Goal: Task Accomplishment & Management: Use online tool/utility

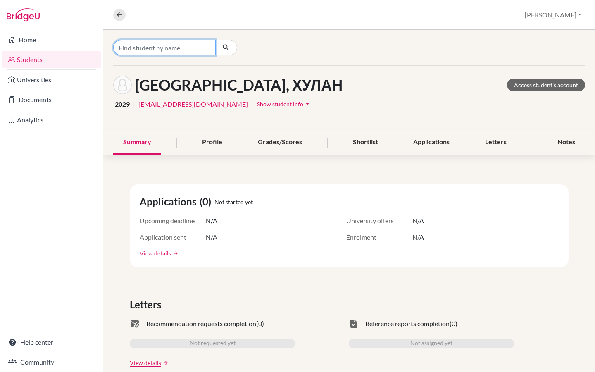
click at [177, 48] on input "Find student by name..." at bounding box center [164, 48] width 102 height 16
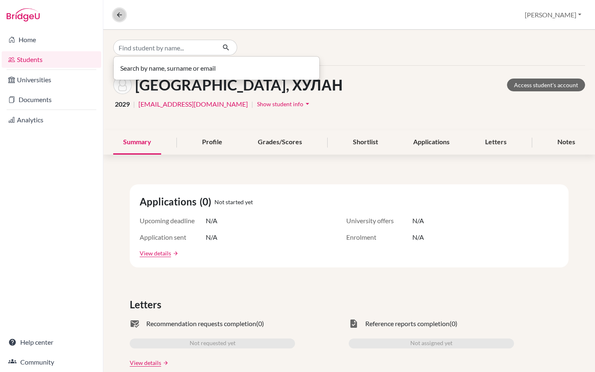
click at [117, 13] on icon at bounding box center [119, 14] width 7 height 7
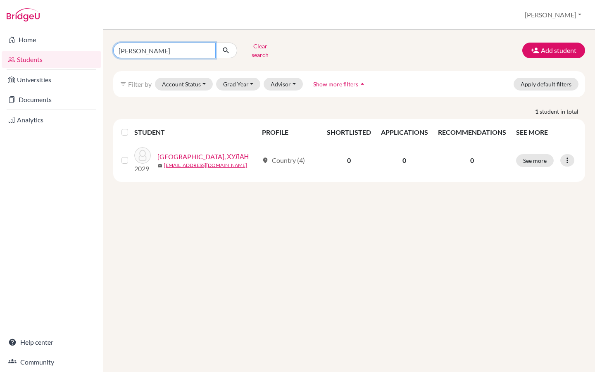
click at [207, 50] on input "ХУЛАН Цогбадрах" at bounding box center [164, 51] width 102 height 16
click at [207, 49] on input "ХУЛАН Цогбадрах" at bounding box center [164, 51] width 102 height 16
click at [151, 48] on input "Find student by name..." at bounding box center [164, 51] width 102 height 16
paste input "291_enkhlen.g@mbo.edu.mn"
type input "291_enkhlen.g@mbo.edu.mn"
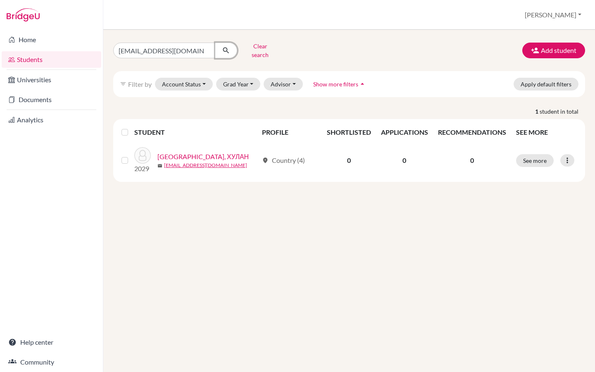
click at [224, 49] on icon "submit" at bounding box center [226, 50] width 8 height 8
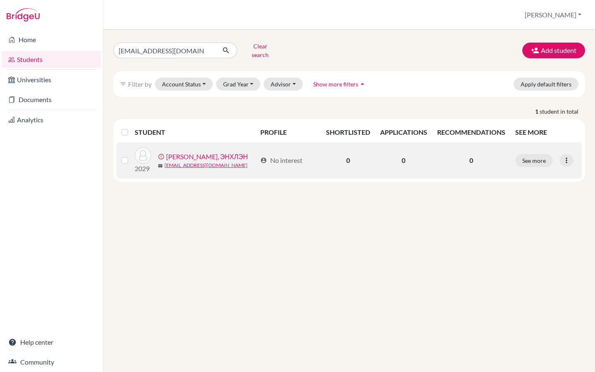
click at [191, 152] on link "Ган-Эрдэнэ, ЭНХЛЭН" at bounding box center [207, 157] width 82 height 10
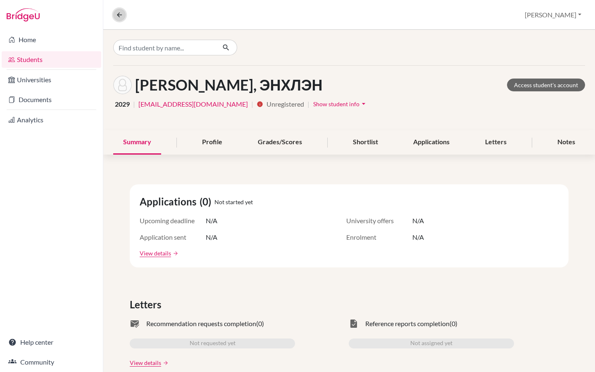
click at [120, 14] on icon at bounding box center [119, 14] width 7 height 7
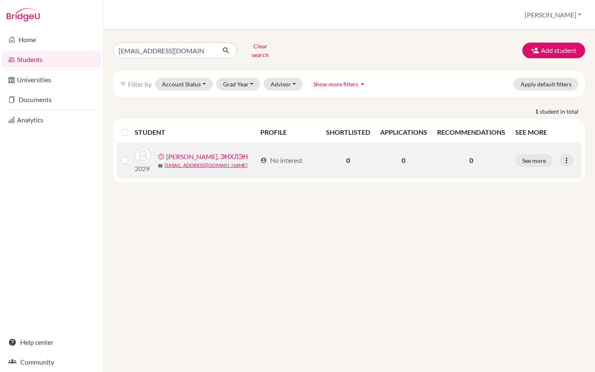
click at [131, 155] on label at bounding box center [131, 155] width 0 height 0
click at [0, 0] on input "checkbox" at bounding box center [0, 0] width 0 height 0
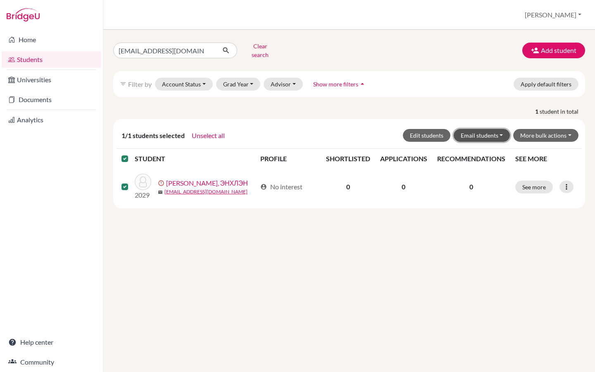
click at [488, 130] on button "Email students" at bounding box center [482, 135] width 57 height 13
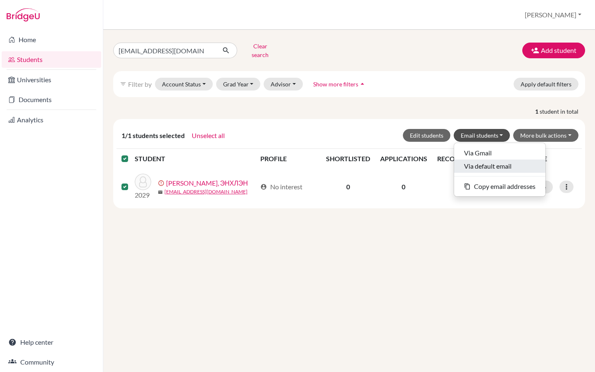
click at [488, 159] on button "Via default email" at bounding box center [499, 165] width 91 height 13
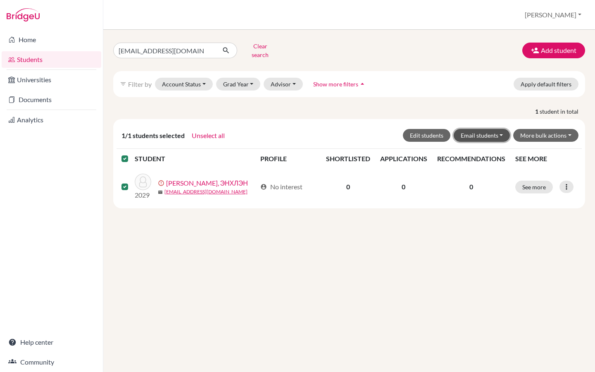
click at [478, 129] on button "Email students" at bounding box center [482, 135] width 57 height 13
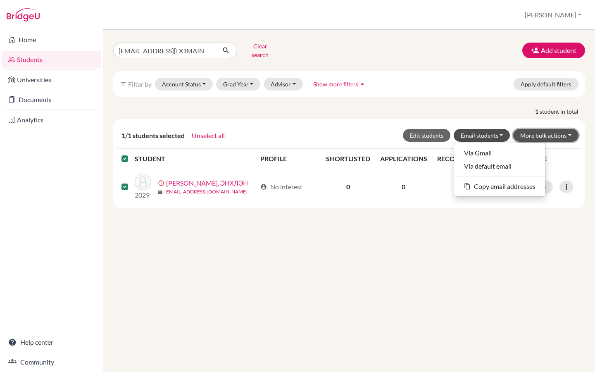
click at [532, 134] on button "More bulk actions" at bounding box center [545, 135] width 65 height 13
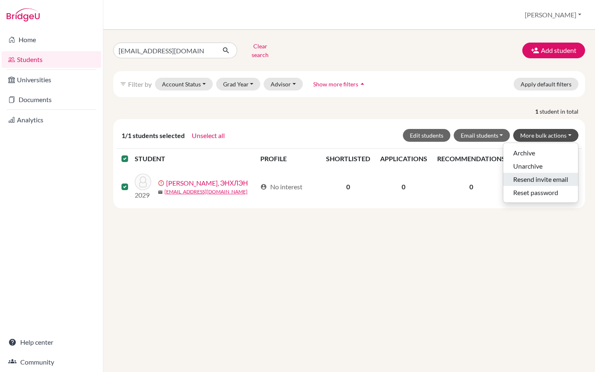
click at [538, 176] on button "Resend invite email" at bounding box center [540, 179] width 75 height 13
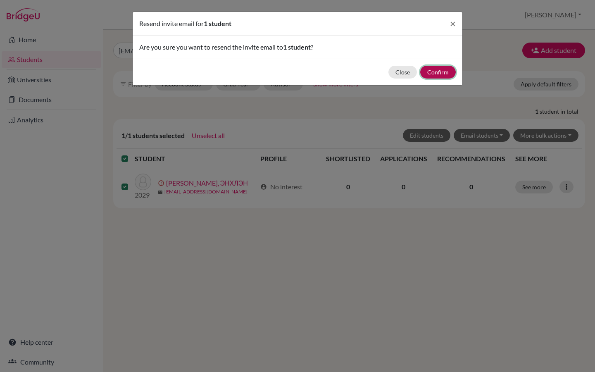
click at [433, 77] on button "Confirm" at bounding box center [438, 72] width 36 height 13
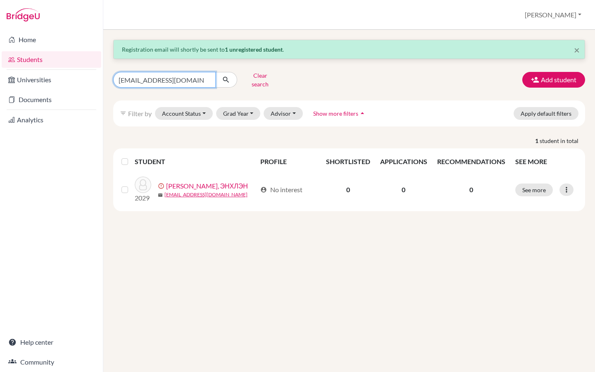
click at [207, 76] on input "291_enkhlen.g@mbo.edu.mn" at bounding box center [164, 80] width 102 height 16
paste input "293_tuvshintur.d@mbo.edu.mn"
type input "293_tuvshintur.d@mbo.edu.mn"
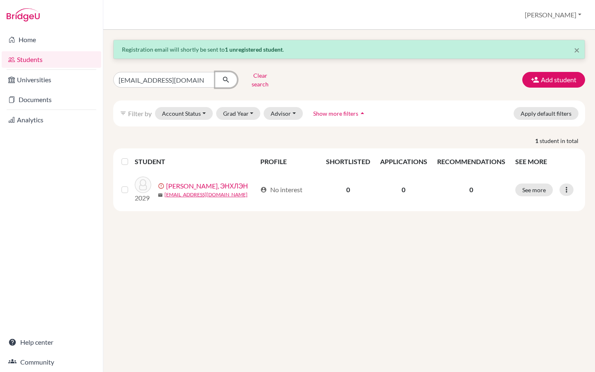
click at [225, 79] on icon "submit" at bounding box center [226, 80] width 8 height 8
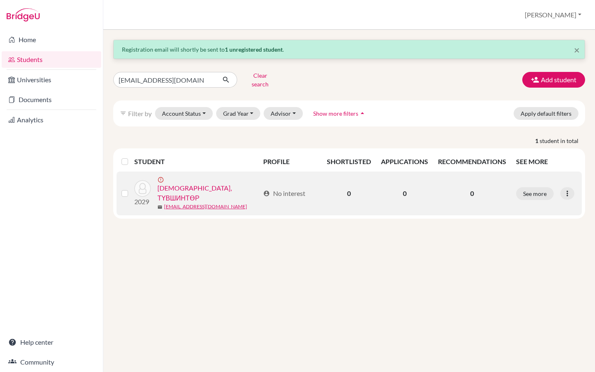
click at [178, 183] on link "Даваасүрэн, ТҮВШИНТӨР" at bounding box center [208, 193] width 102 height 20
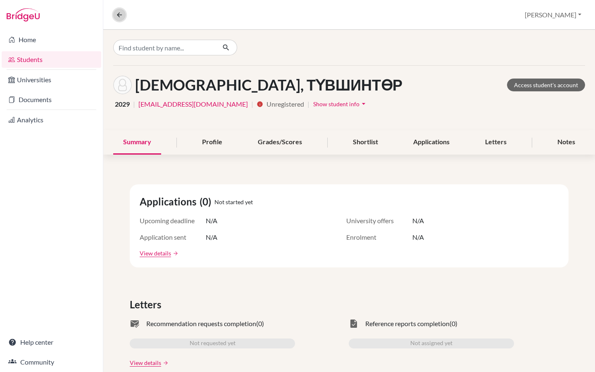
click at [121, 16] on icon at bounding box center [119, 14] width 7 height 7
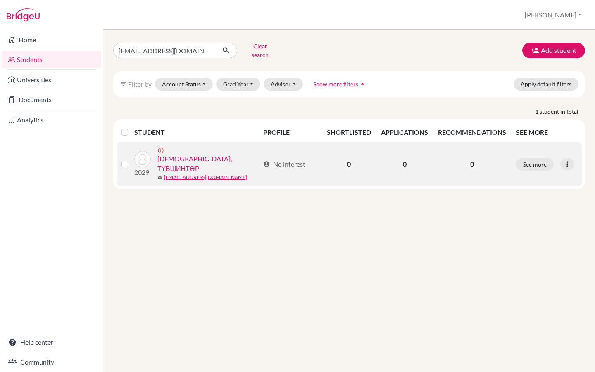
click at [131, 159] on label at bounding box center [131, 159] width 0 height 0
click at [0, 0] on input "checkbox" at bounding box center [0, 0] width 0 height 0
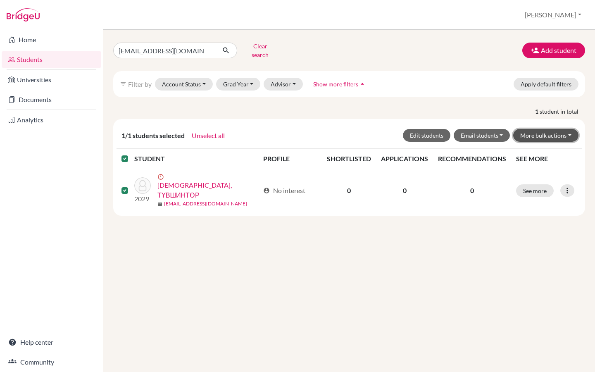
click at [543, 133] on button "More bulk actions" at bounding box center [545, 135] width 65 height 13
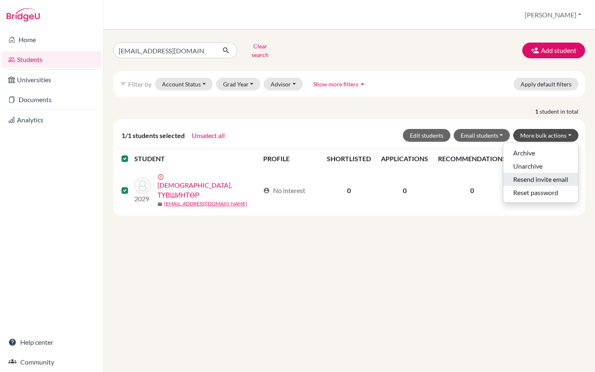
click at [540, 175] on button "Resend invite email" at bounding box center [540, 179] width 75 height 13
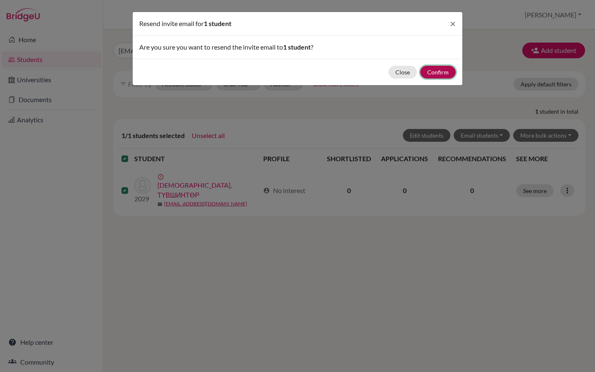
click at [447, 71] on button "Confirm" at bounding box center [438, 72] width 36 height 13
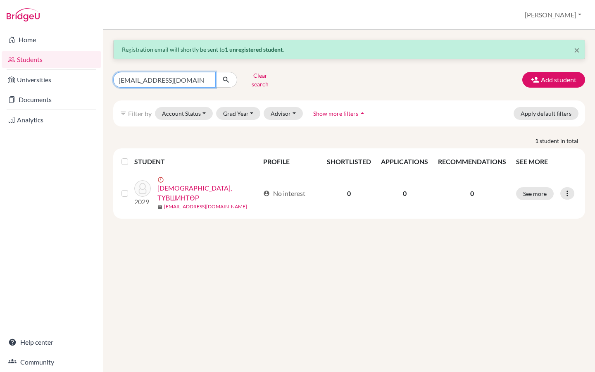
click at [206, 77] on input "293_tuvshintur.d@mbo.edu.mn" at bounding box center [164, 80] width 102 height 16
paste input "293_khosmaral.s@mbo.edu.mn"
type input "293_khosmaral.s@mbo.edu.mn"
click at [227, 78] on icon "submit" at bounding box center [226, 80] width 8 height 8
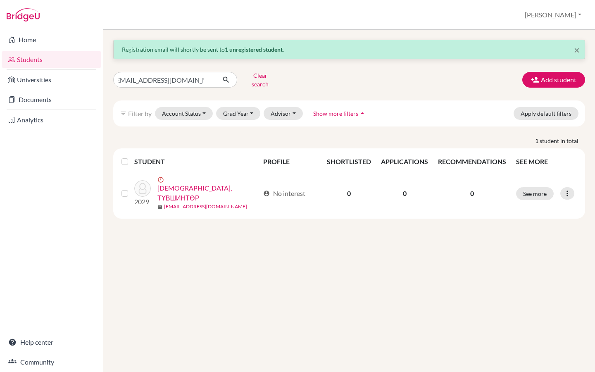
scroll to position [0, 0]
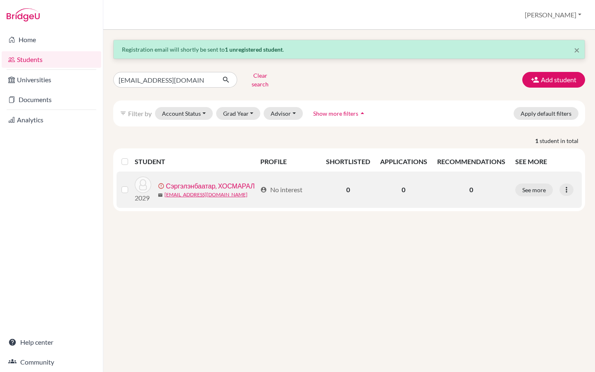
click at [131, 185] on label at bounding box center [131, 185] width 0 height 0
click at [0, 0] on input "checkbox" at bounding box center [0, 0] width 0 height 0
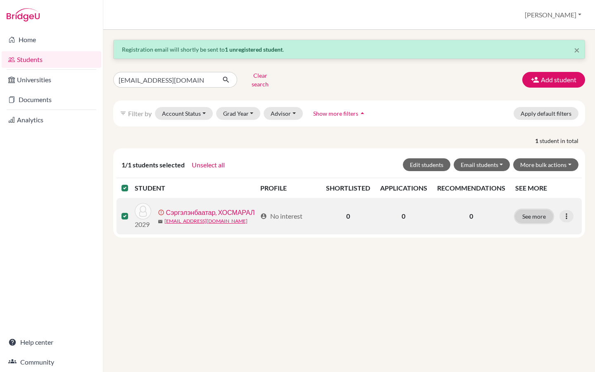
click at [527, 210] on button "See more" at bounding box center [534, 216] width 38 height 13
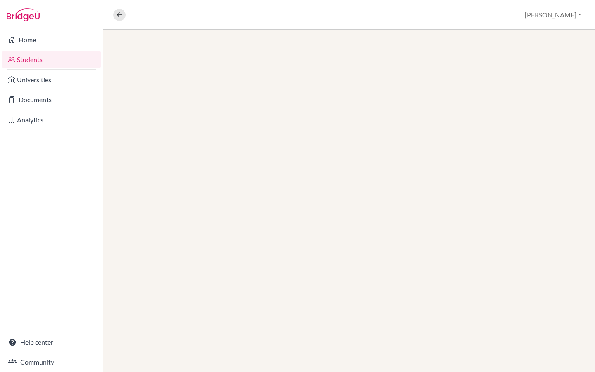
click at [564, 212] on div at bounding box center [349, 201] width 492 height 342
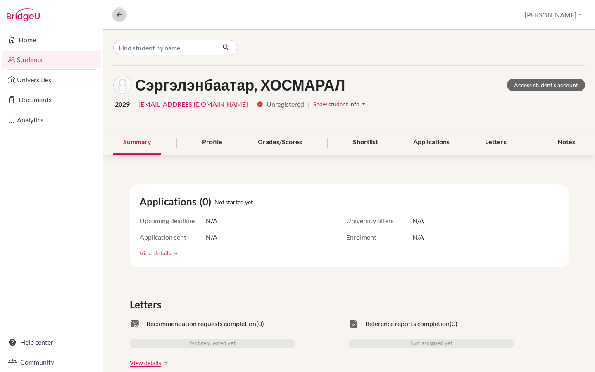
click at [123, 17] on button at bounding box center [119, 15] width 12 height 12
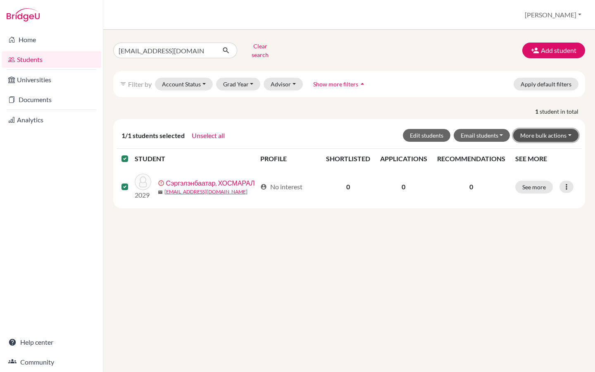
click at [548, 134] on button "More bulk actions" at bounding box center [545, 135] width 65 height 13
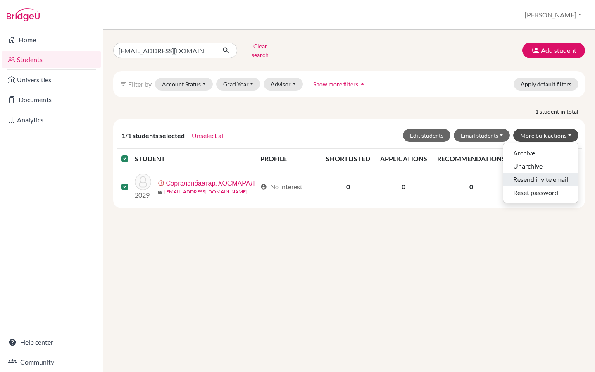
click at [542, 174] on button "Resend invite email" at bounding box center [540, 179] width 75 height 13
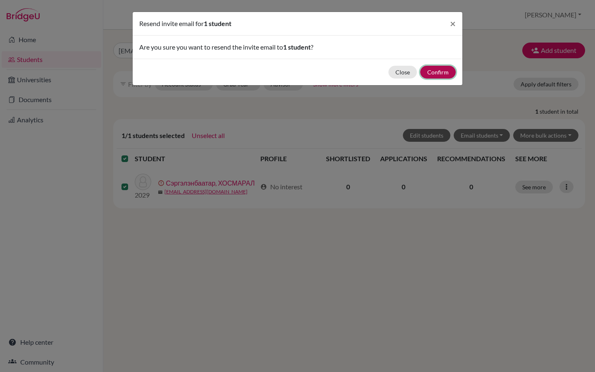
click at [431, 72] on button "Confirm" at bounding box center [438, 72] width 36 height 13
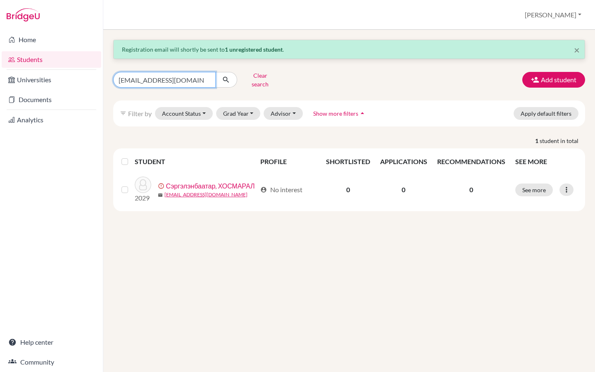
click at [208, 77] on input "293_khosmaral.s@mbo.edu.mn" at bounding box center [164, 80] width 102 height 16
paste input "292_buyanbadrakh.b@mbo.edu.mn"
type input "292_buyanbadrakh.b@mbo.edu.mn"
click at [222, 79] on icon "submit" at bounding box center [226, 80] width 8 height 8
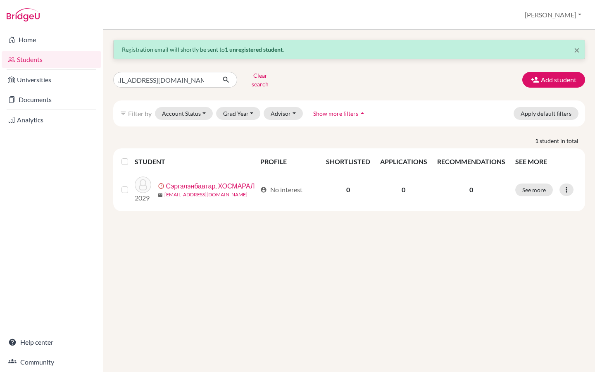
scroll to position [0, 0]
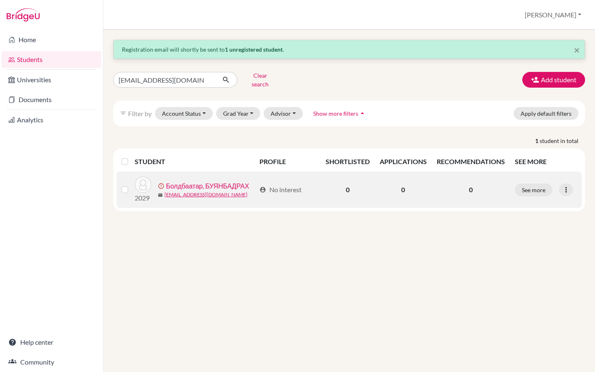
click at [131, 185] on label at bounding box center [131, 185] width 0 height 0
click at [0, 0] on input "checkbox" at bounding box center [0, 0] width 0 height 0
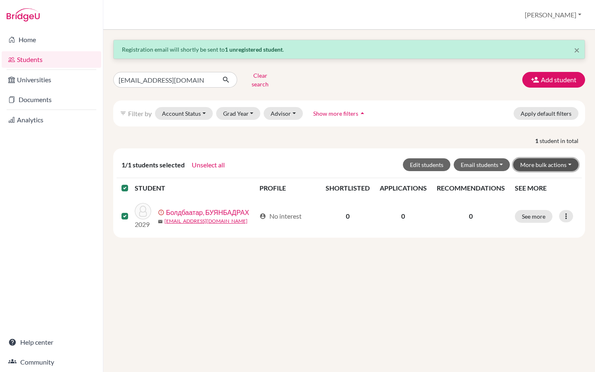
click at [533, 158] on button "More bulk actions" at bounding box center [545, 164] width 65 height 13
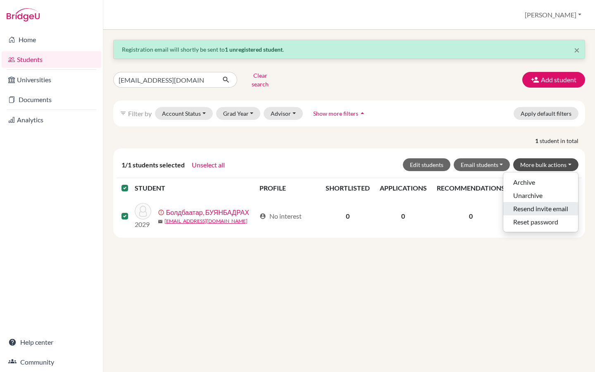
click at [540, 206] on button "Resend invite email" at bounding box center [540, 208] width 75 height 13
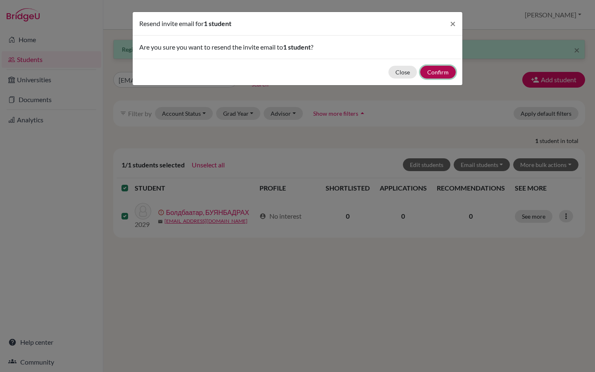
click at [437, 71] on button "Confirm" at bounding box center [438, 72] width 36 height 13
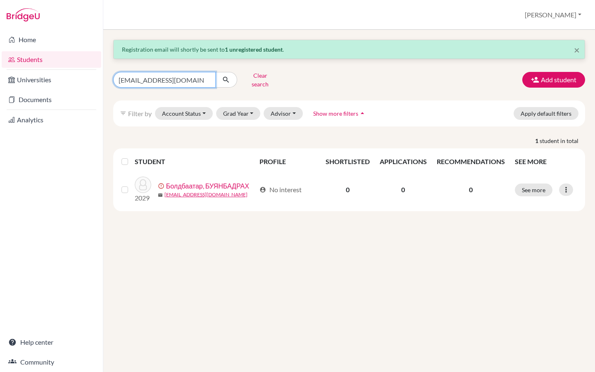
click at [209, 76] on input "292_buyanbadrakh.b@mbo.edu.mn" at bounding box center [164, 80] width 102 height 16
click at [200, 77] on input "Find student by name..." at bounding box center [164, 80] width 102 height 16
paste input "292_erdene.s@mbo.edu.mn"
type input "292_erdene.s@mbo.edu.mn"
click at [226, 80] on icon "submit" at bounding box center [226, 80] width 8 height 8
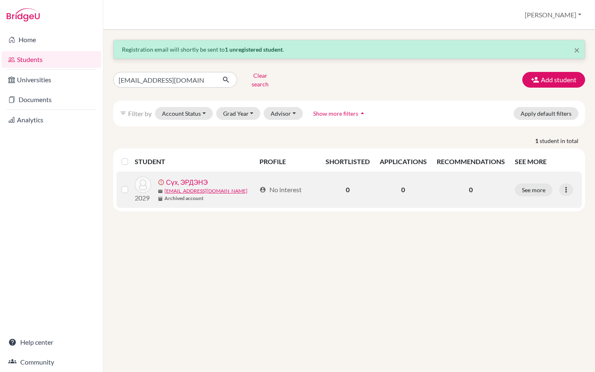
click at [131, 185] on label at bounding box center [131, 185] width 0 height 0
click at [0, 0] on input "checkbox" at bounding box center [0, 0] width 0 height 0
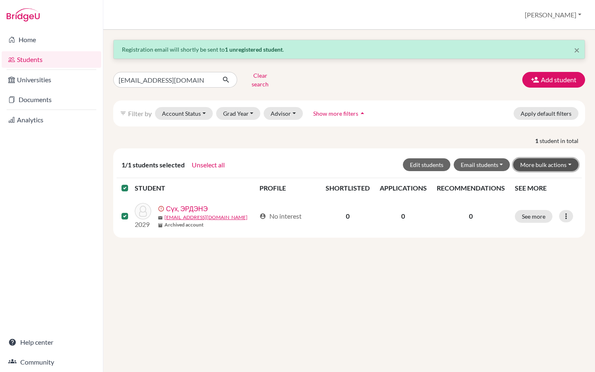
click at [541, 160] on button "More bulk actions" at bounding box center [545, 164] width 65 height 13
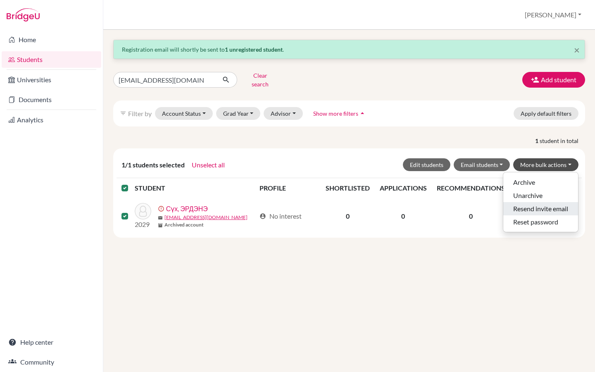
click at [536, 202] on button "Resend invite email" at bounding box center [540, 208] width 75 height 13
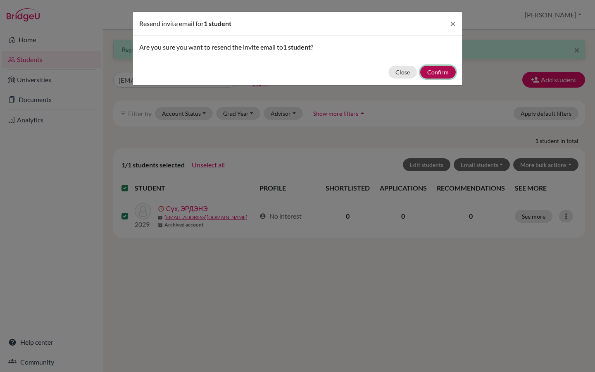
click at [439, 68] on button "Confirm" at bounding box center [438, 72] width 36 height 13
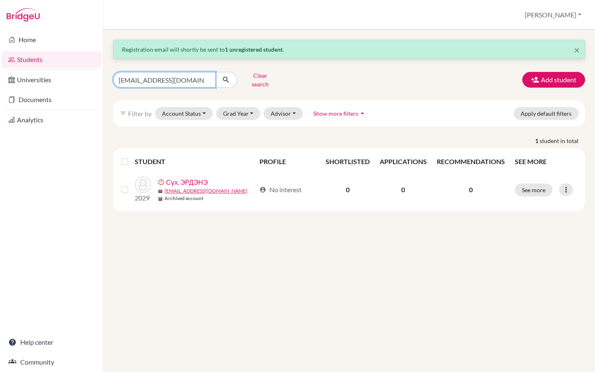
click at [212, 74] on input "292_erdene.s@mbo.edu.mn" at bounding box center [164, 80] width 102 height 16
click at [207, 75] on input "292_erdene.s@mbo.edu.mn" at bounding box center [164, 80] width 102 height 16
paste input "293_sanchir.a@mbo.edu.mn"
type input "293_sanchir.a@mbo.edu.mn"
click at [221, 82] on button "submit" at bounding box center [226, 80] width 22 height 16
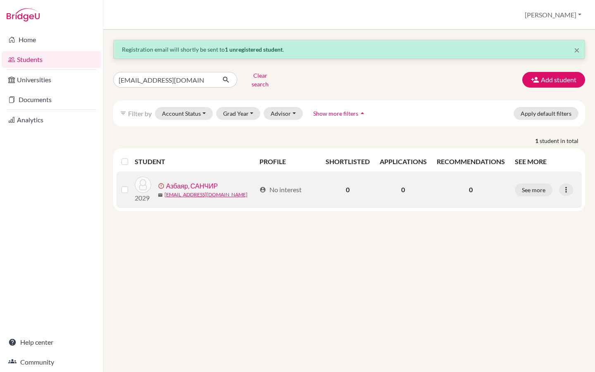
click at [131, 185] on label at bounding box center [131, 185] width 0 height 0
click at [0, 0] on input "checkbox" at bounding box center [0, 0] width 0 height 0
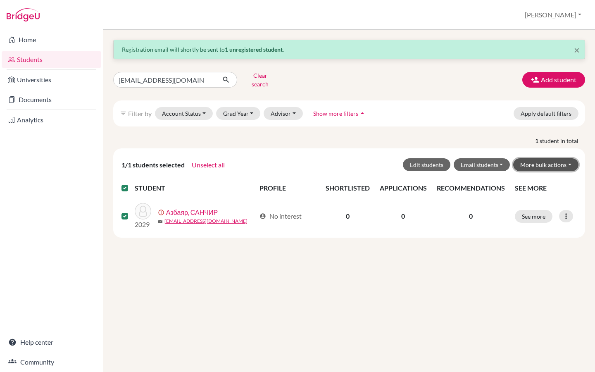
click at [559, 161] on button "More bulk actions" at bounding box center [545, 164] width 65 height 13
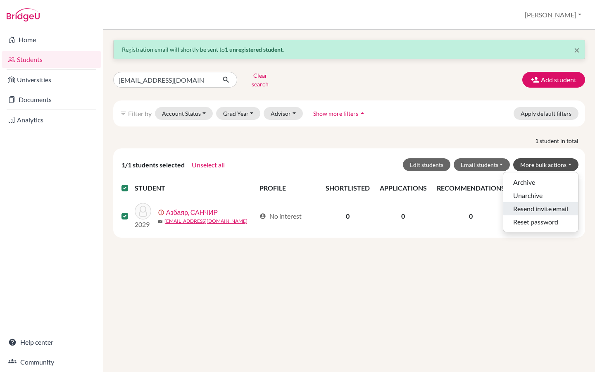
click at [540, 202] on button "Resend invite email" at bounding box center [540, 208] width 75 height 13
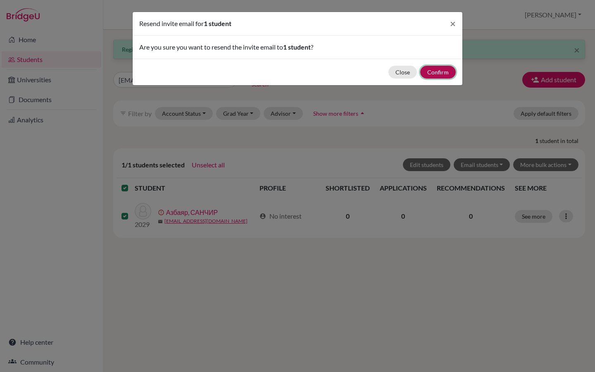
click at [431, 76] on button "Confirm" at bounding box center [438, 72] width 36 height 13
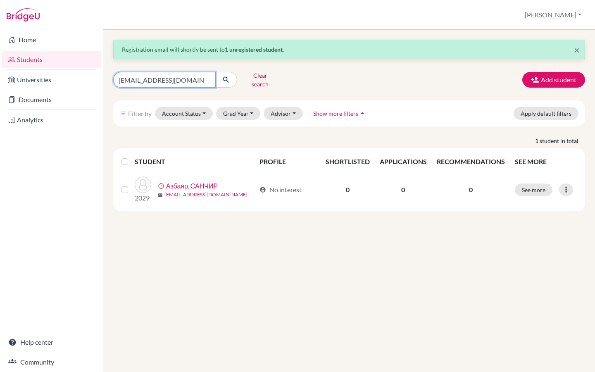
click at [210, 77] on input "293_sanchir.a@mbo.edu.mn" at bounding box center [164, 80] width 102 height 16
click at [209, 77] on input "293_sanchir.a@mbo.edu.mn" at bounding box center [164, 80] width 102 height 16
click at [175, 77] on input "Find student by name..." at bounding box center [164, 80] width 102 height 16
paste input "293_emujin.e@mbo.edu.mn"
type input "293_emujin.e@mbo.edu.mn"
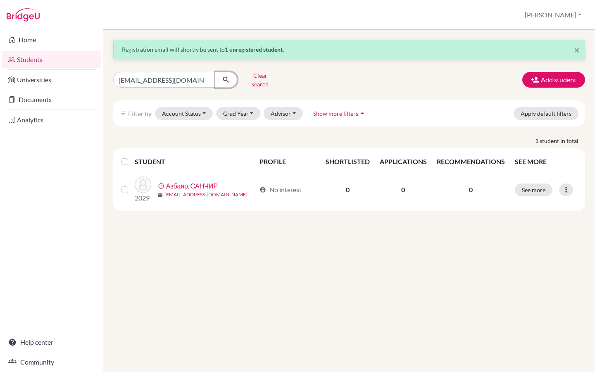
click at [228, 77] on icon "submit" at bounding box center [226, 80] width 8 height 8
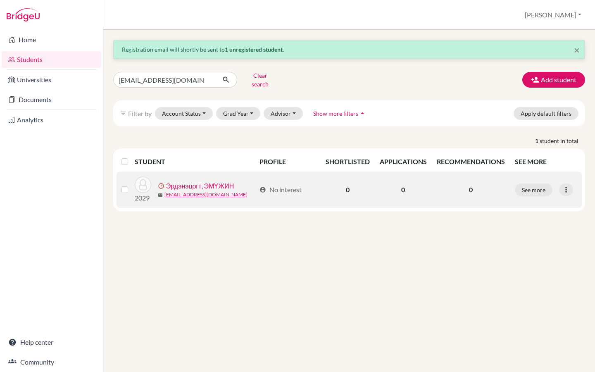
click at [131, 185] on label at bounding box center [131, 185] width 0 height 0
click at [0, 0] on input "checkbox" at bounding box center [0, 0] width 0 height 0
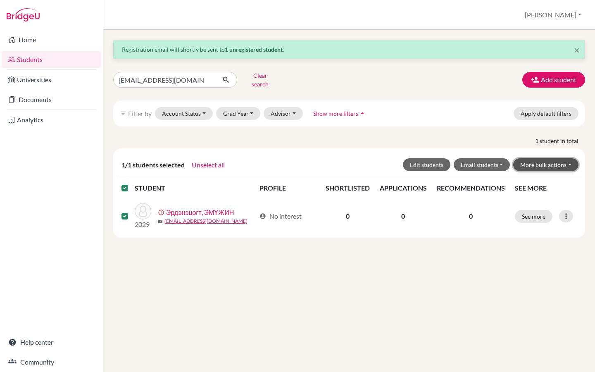
click at [558, 164] on button "More bulk actions" at bounding box center [545, 164] width 65 height 13
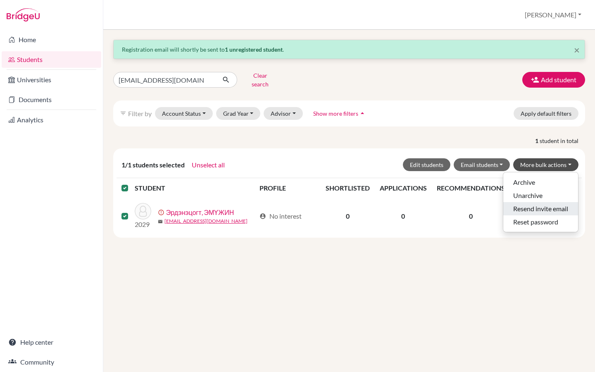
click at [543, 202] on button "Resend invite email" at bounding box center [540, 208] width 75 height 13
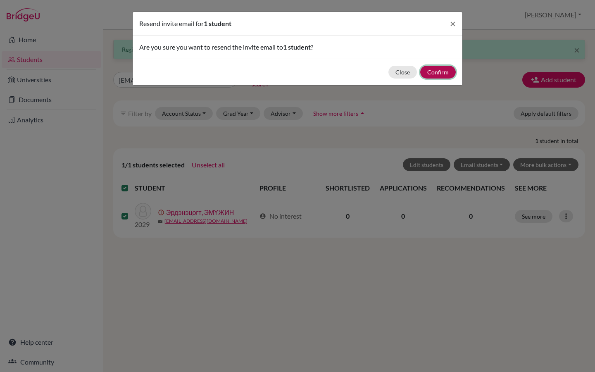
click at [436, 71] on button "Confirm" at bounding box center [438, 72] width 36 height 13
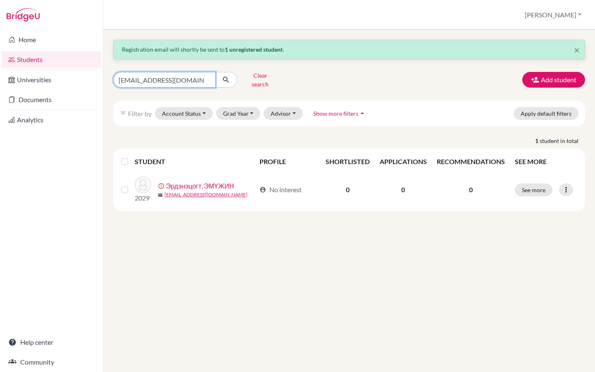
click at [203, 76] on input "293_emujin.e@mbo.edu.mn" at bounding box center [164, 80] width 102 height 16
click at [207, 76] on input "293_emujin.e@mbo.edu.mn" at bounding box center [164, 80] width 102 height 16
click at [181, 77] on input "Find student by name..." at bounding box center [164, 80] width 102 height 16
paste input "293_burte.a@mbo.edu.mn"
type input "293_burte.a@mbo.edu.mn"
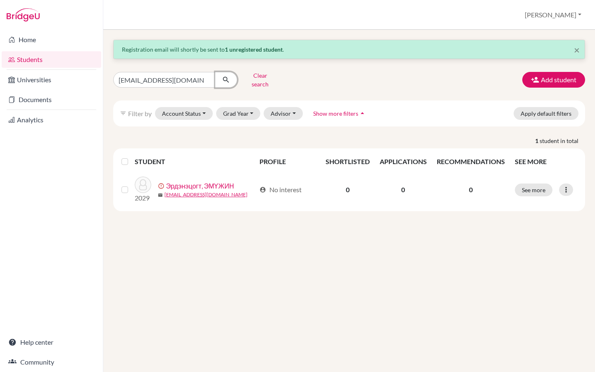
click at [224, 81] on icon "submit" at bounding box center [226, 80] width 8 height 8
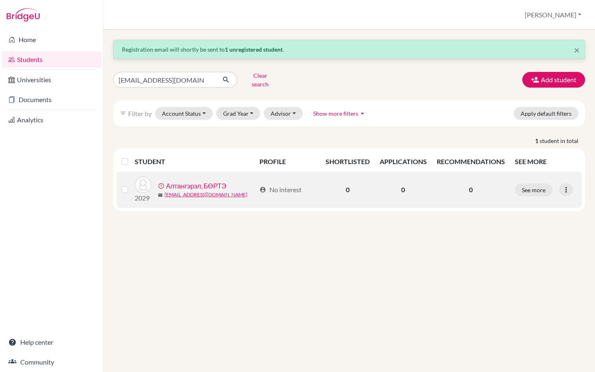
click at [131, 185] on label at bounding box center [131, 185] width 0 height 0
click at [0, 0] on input "checkbox" at bounding box center [0, 0] width 0 height 0
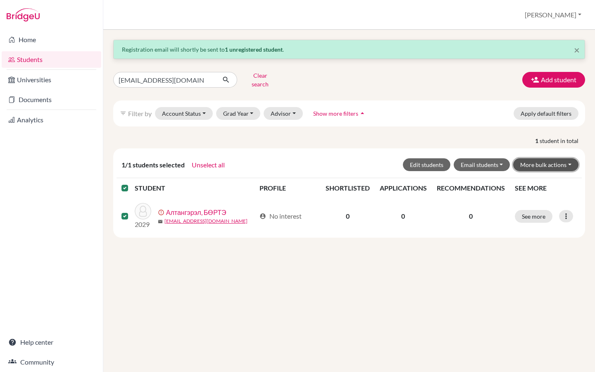
click at [544, 160] on button "More bulk actions" at bounding box center [545, 164] width 65 height 13
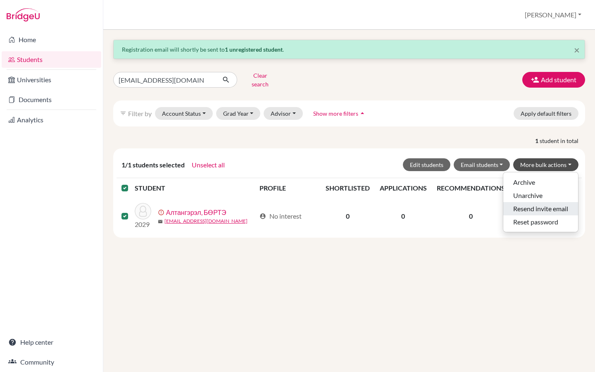
click at [530, 202] on button "Resend invite email" at bounding box center [540, 208] width 75 height 13
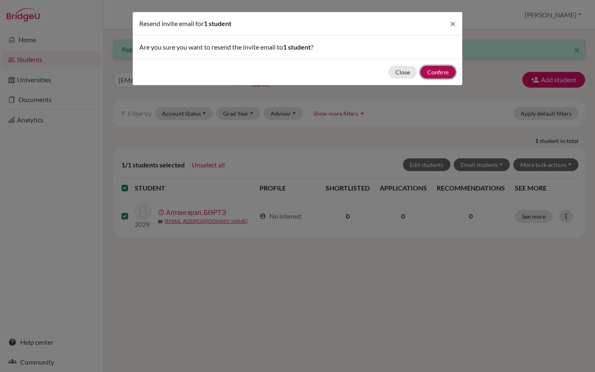
click at [442, 76] on button "Confirm" at bounding box center [438, 72] width 36 height 13
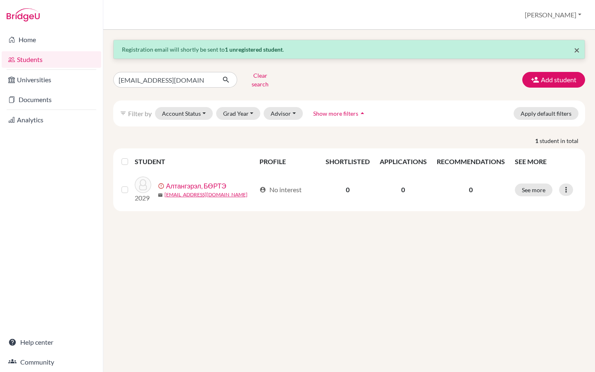
click at [576, 51] on span "×" at bounding box center [577, 50] width 6 height 12
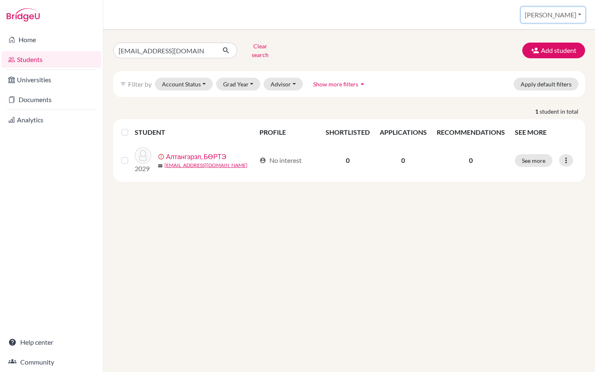
click at [576, 7] on button "[PERSON_NAME]" at bounding box center [553, 15] width 64 height 16
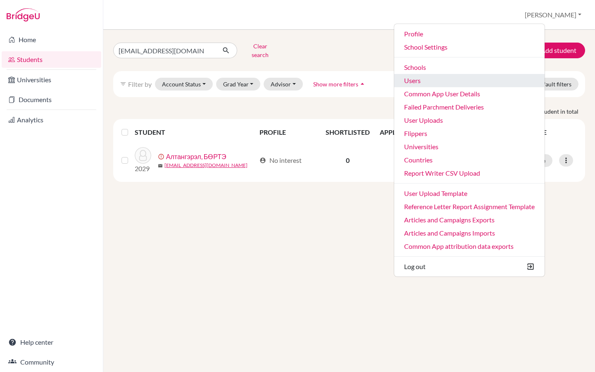
click at [460, 84] on link "Users" at bounding box center [469, 80] width 150 height 13
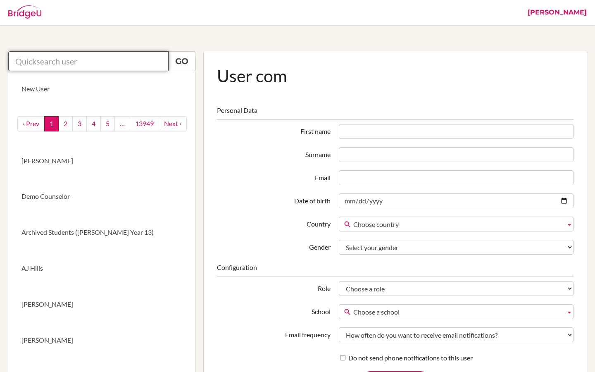
click at [58, 63] on input "text" at bounding box center [88, 61] width 160 height 20
paste input "nlm@stpaulsschool.org.uk"
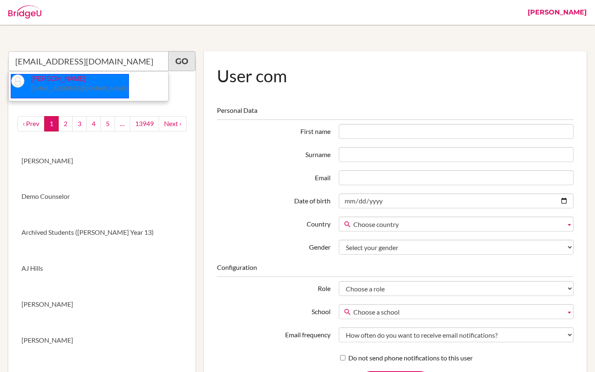
click at [178, 64] on link "Go" at bounding box center [181, 61] width 27 height 20
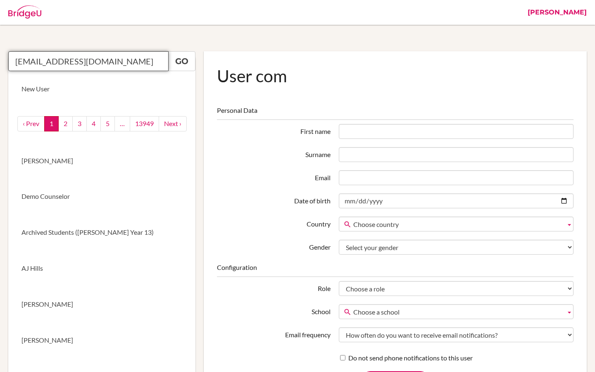
click at [117, 64] on input "nlm@stpaulsschool.org.uk" at bounding box center [88, 61] width 160 height 20
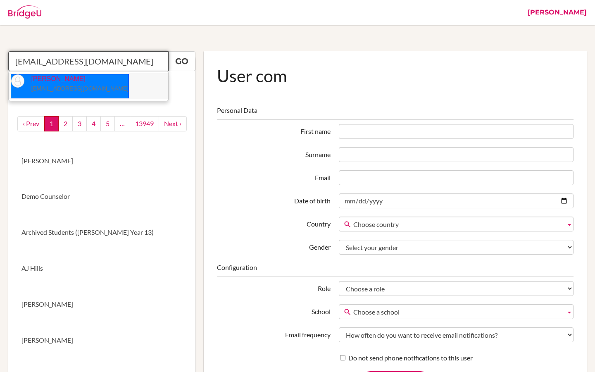
click at [66, 85] on p "Niki McInteer nlm@stpaulsschool.org.uk" at bounding box center [76, 83] width 104 height 19
type input "Niki McInteer"
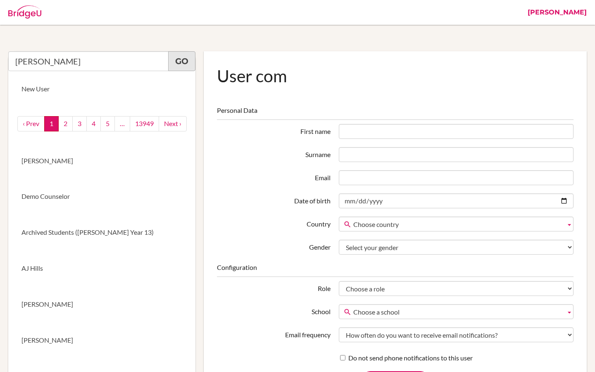
click at [186, 62] on link "Go" at bounding box center [181, 61] width 27 height 20
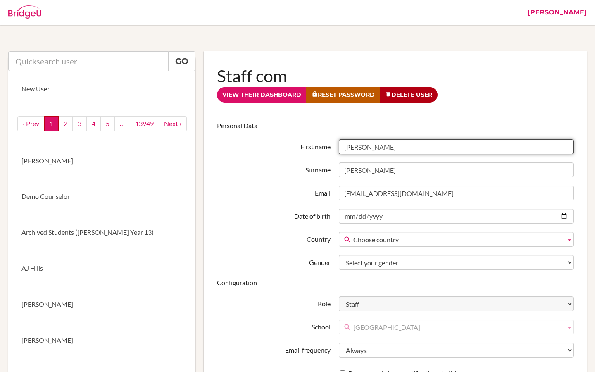
drag, startPoint x: 362, startPoint y: 148, endPoint x: 337, endPoint y: 148, distance: 25.2
click at [337, 148] on div "Niki" at bounding box center [456, 146] width 243 height 15
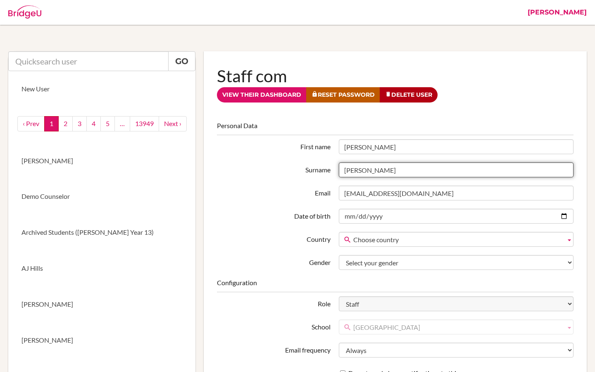
drag, startPoint x: 369, startPoint y: 170, endPoint x: 339, endPoint y: 170, distance: 30.2
click at [339, 170] on input "McInteer" at bounding box center [456, 169] width 235 height 15
click at [576, 10] on link "[PERSON_NAME]" at bounding box center [556, 12] width 67 height 25
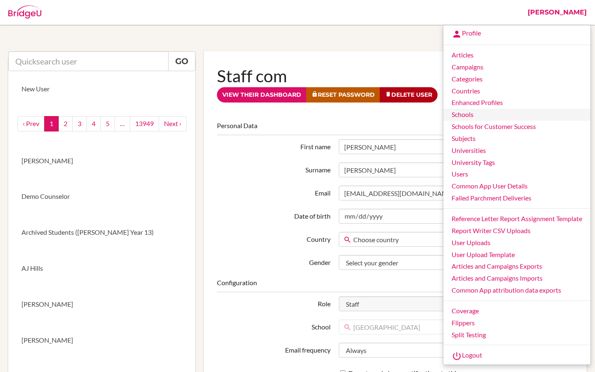
click at [474, 115] on link "Schools" at bounding box center [516, 115] width 147 height 12
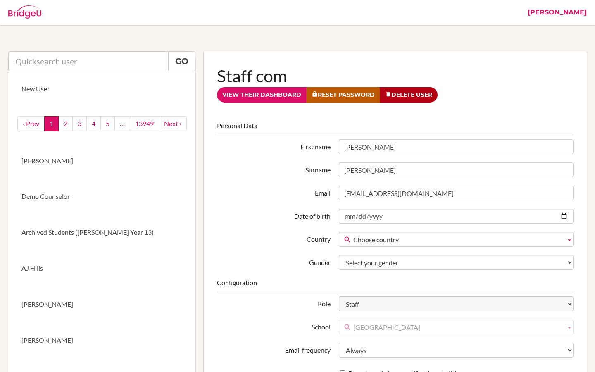
click at [580, 15] on link "[PERSON_NAME]" at bounding box center [556, 12] width 67 height 25
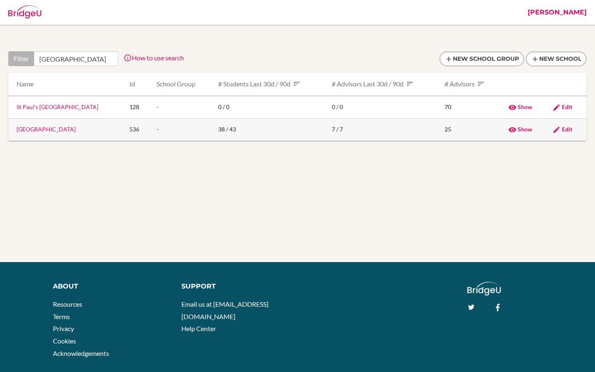
type input "[GEOGRAPHIC_DATA]"
click at [49, 130] on link "St Paul's School" at bounding box center [46, 129] width 59 height 7
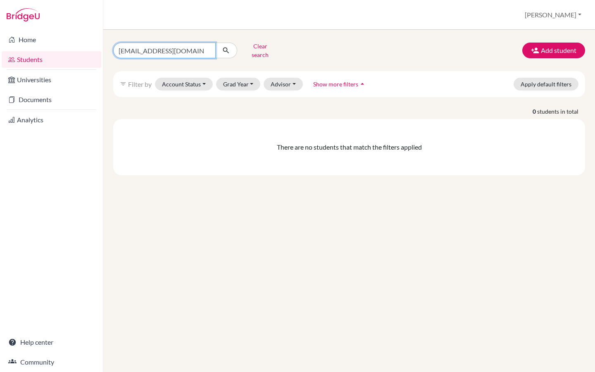
click at [206, 50] on input "[EMAIL_ADDRESS][DOMAIN_NAME]" at bounding box center [164, 51] width 102 height 16
click at [209, 50] on input "293_burte.a@mbo.edu.mn" at bounding box center [164, 51] width 102 height 16
click at [208, 48] on input "293_burte.a@mbo.edu.mn" at bounding box center [164, 51] width 102 height 16
click at [167, 48] on input "Find student by name..." at bounding box center [164, 51] width 102 height 16
paste input "Walton, Max"
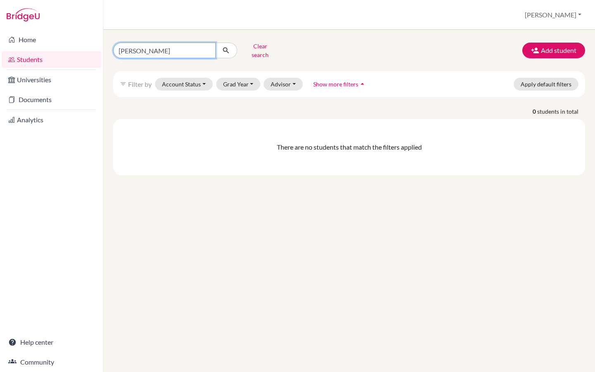
type input "Walton, Max"
click at [224, 48] on icon "submit" at bounding box center [226, 50] width 8 height 8
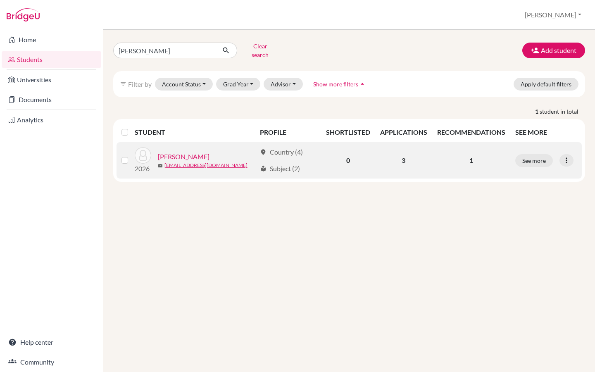
click at [184, 152] on link "[PERSON_NAME]" at bounding box center [184, 157] width 52 height 10
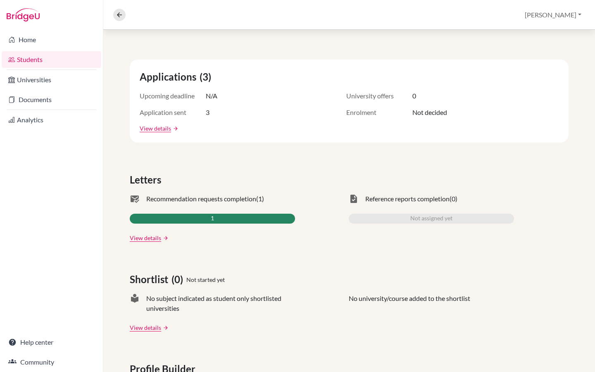
scroll to position [128, 0]
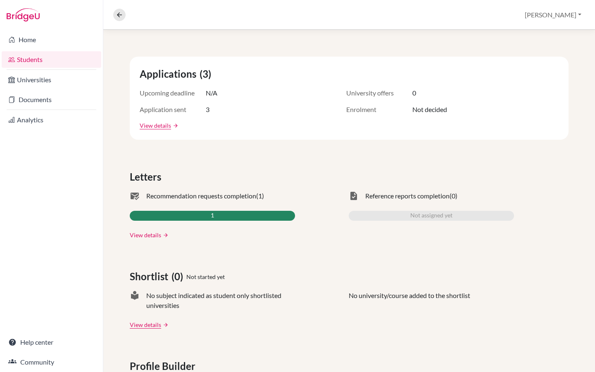
click at [147, 235] on link "View details" at bounding box center [145, 235] width 31 height 9
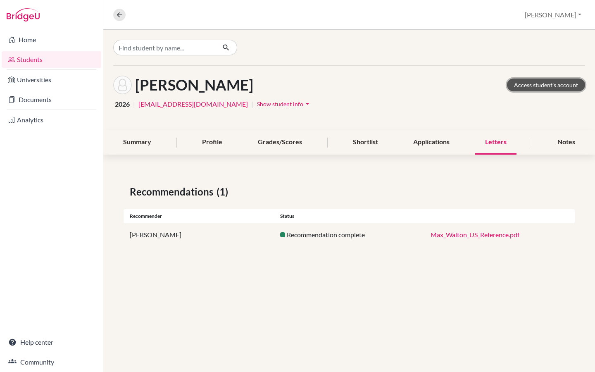
click at [540, 85] on link "Access student's account" at bounding box center [546, 84] width 78 height 13
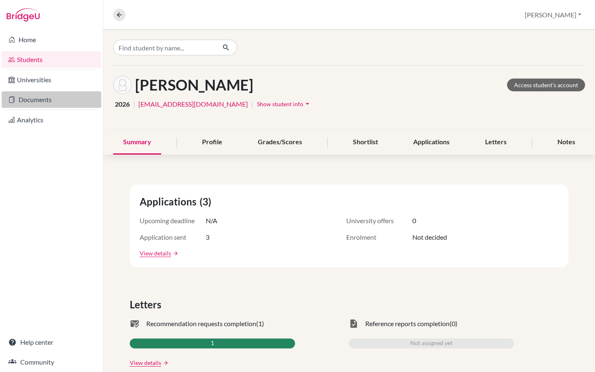
click at [58, 101] on link "Documents" at bounding box center [52, 99] width 100 height 17
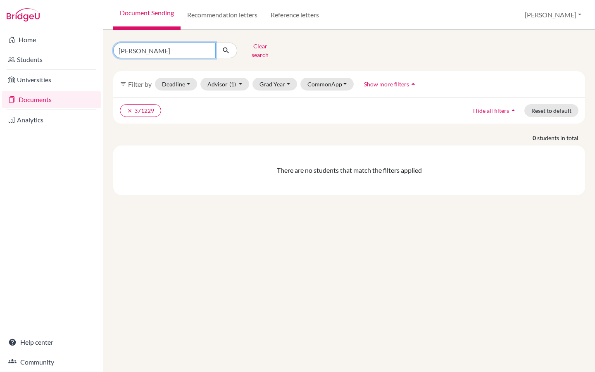
click at [207, 47] on input "[PERSON_NAME]" at bounding box center [164, 51] width 102 height 16
click at [173, 47] on input "Find student by name..." at bounding box center [164, 51] width 102 height 16
type input "[PERSON_NAME]"
click button "submit" at bounding box center [226, 51] width 22 height 16
click at [131, 108] on icon "clear" at bounding box center [130, 111] width 6 height 6
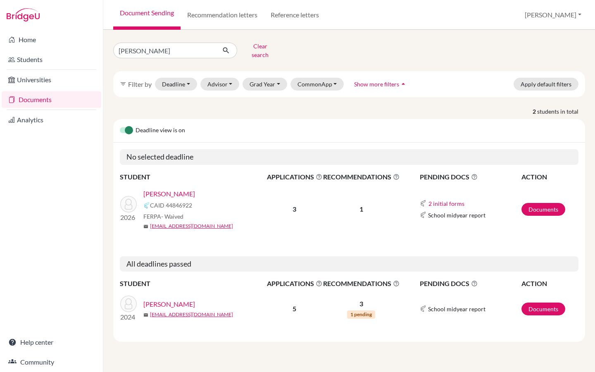
click at [536, 211] on td "Documents" at bounding box center [549, 209] width 57 height 54
click at [536, 203] on link "Documents" at bounding box center [543, 209] width 44 height 13
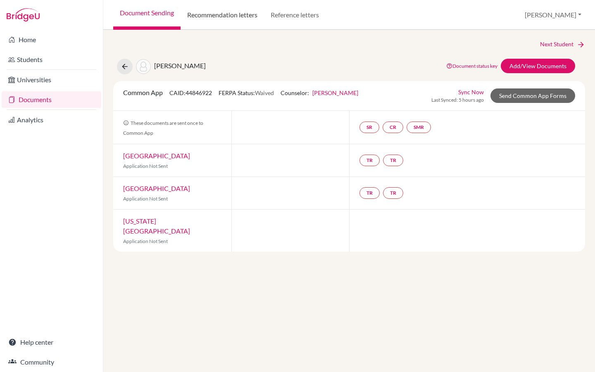
click at [244, 17] on link "Recommendation letters" at bounding box center [222, 15] width 83 height 30
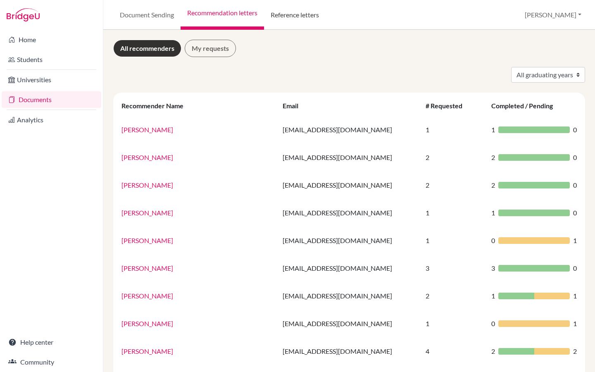
click at [306, 16] on link "Reference letters" at bounding box center [295, 15] width 62 height 30
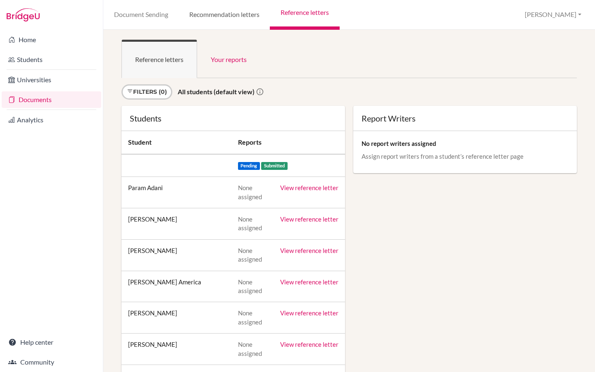
click at [222, 12] on link "Recommendation letters" at bounding box center [223, 15] width 91 height 30
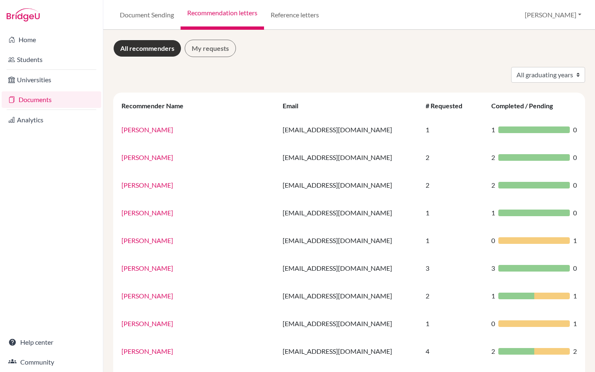
click at [159, 43] on link "All recommenders" at bounding box center [147, 48] width 68 height 17
click at [156, 52] on link "All recommenders" at bounding box center [147, 48] width 68 height 17
click at [155, 11] on link "Document Sending" at bounding box center [146, 15] width 67 height 30
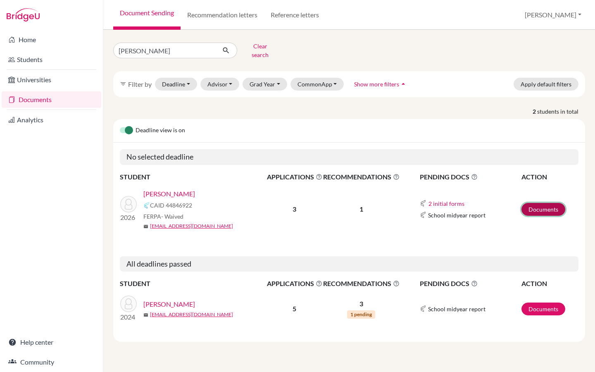
click at [537, 206] on link "Documents" at bounding box center [543, 209] width 44 height 13
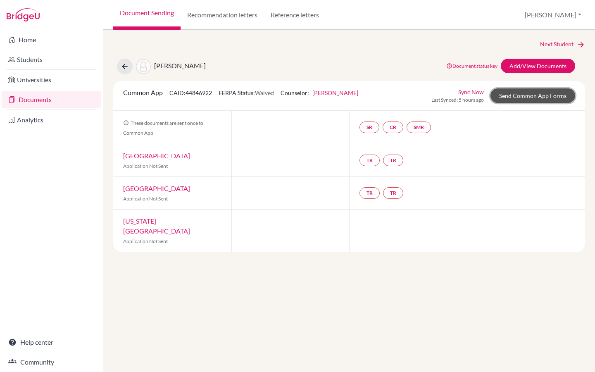
click at [544, 93] on link "Send Common App Forms" at bounding box center [532, 95] width 85 height 14
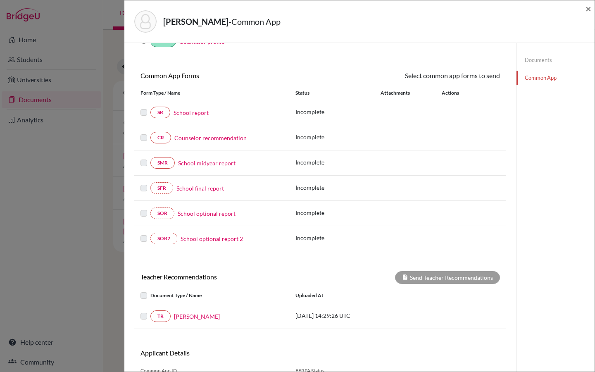
scroll to position [99, 0]
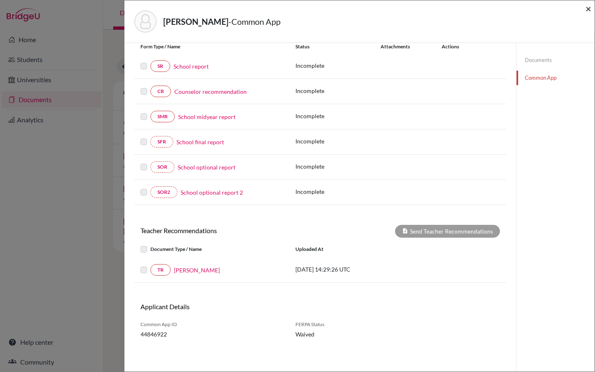
click at [588, 8] on span "×" at bounding box center [588, 8] width 6 height 12
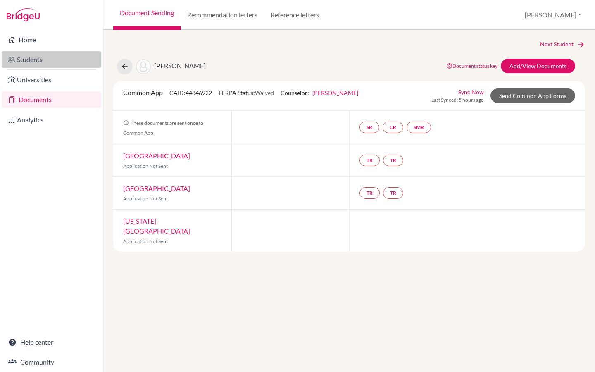
click at [58, 63] on link "Students" at bounding box center [52, 59] width 100 height 17
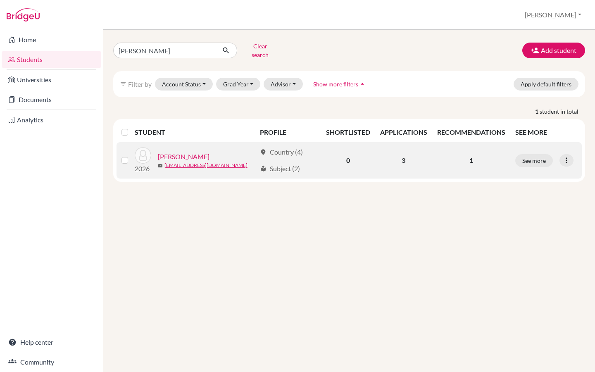
click at [188, 152] on link "[PERSON_NAME]" at bounding box center [184, 157] width 52 height 10
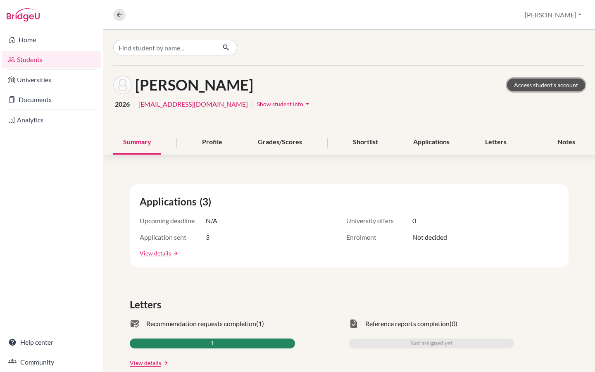
click at [538, 87] on link "Access student's account" at bounding box center [546, 84] width 78 height 13
click at [123, 17] on icon at bounding box center [119, 14] width 7 height 7
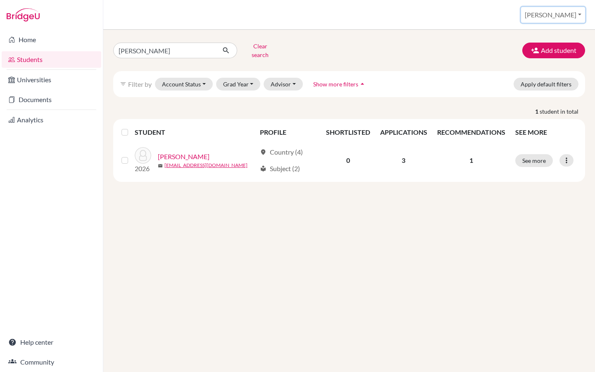
click at [568, 11] on button "[PERSON_NAME]" at bounding box center [553, 15] width 64 height 16
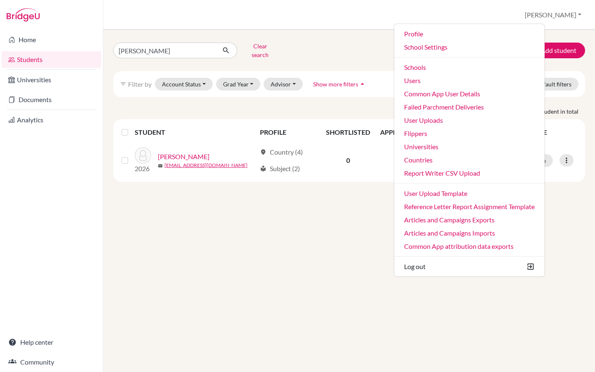
click at [334, 65] on div "Walton, Max Clear search Add student filter_list Filter by Account Status Activ…" at bounding box center [349, 111] width 472 height 142
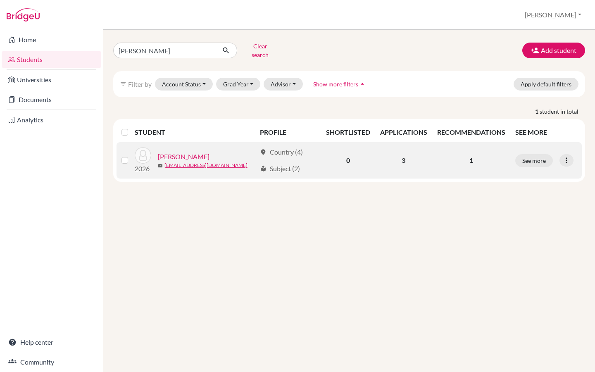
click at [192, 152] on link "[PERSON_NAME]" at bounding box center [184, 157] width 52 height 10
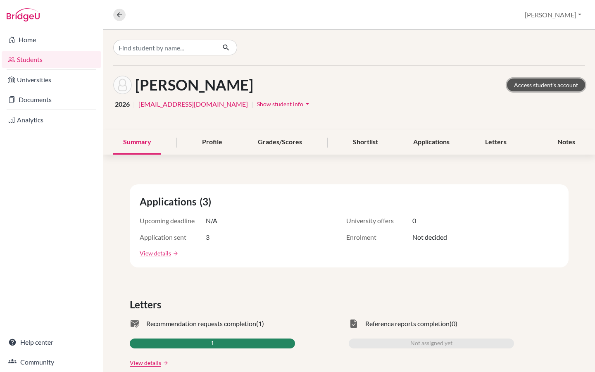
click at [558, 86] on link "Access student's account" at bounding box center [546, 84] width 78 height 13
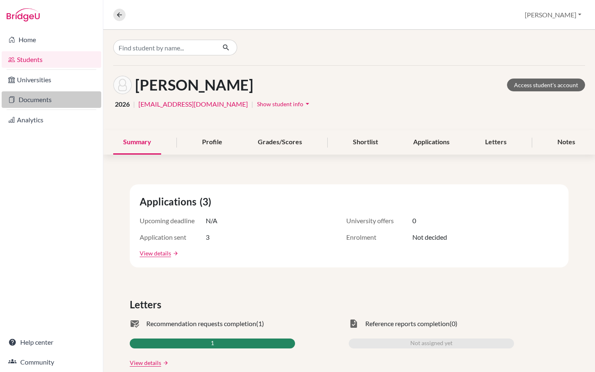
click at [56, 101] on link "Documents" at bounding box center [52, 99] width 100 height 17
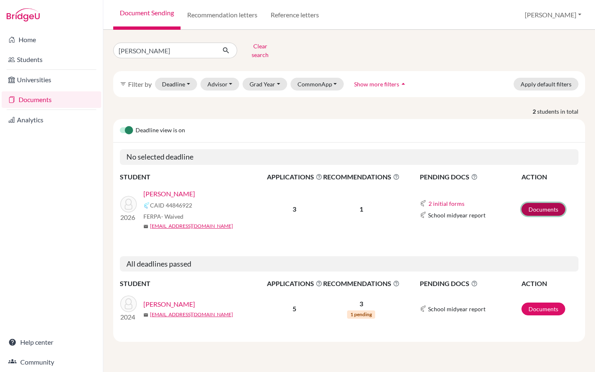
click at [532, 203] on link "Documents" at bounding box center [543, 209] width 44 height 13
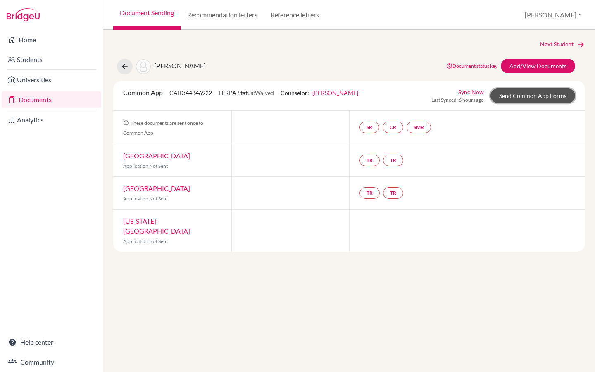
click at [530, 100] on link "Send Common App Forms" at bounding box center [532, 95] width 85 height 14
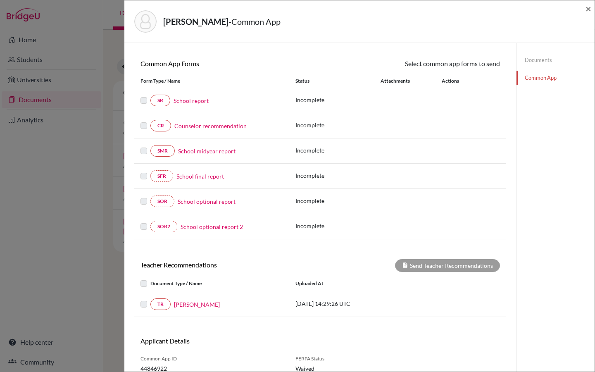
scroll to position [99, 0]
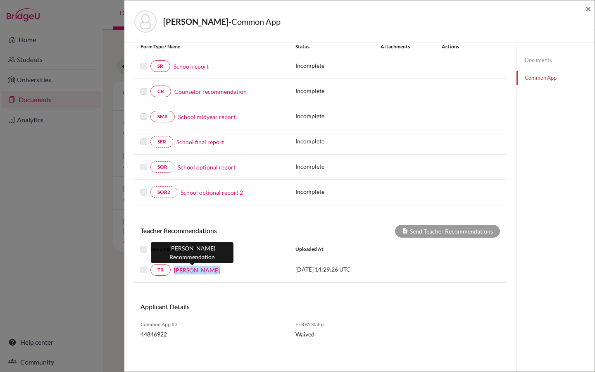
drag, startPoint x: 215, startPoint y: 271, endPoint x: 174, endPoint y: 269, distance: 40.5
click at [174, 269] on div "[PERSON_NAME]" at bounding box center [227, 270] width 112 height 9
copy link "[PERSON_NAME]"
